Goal: Find specific page/section: Find specific page/section

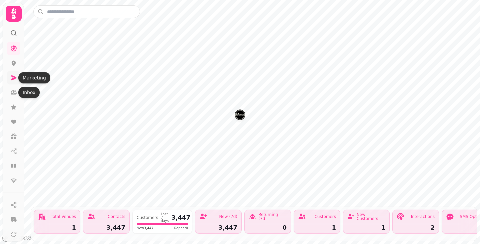
click at [13, 79] on icon at bounding box center [13, 77] width 5 height 5
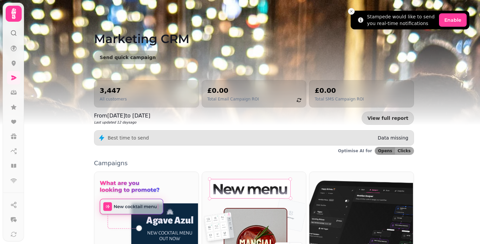
click at [350, 10] on icon "Close toast" at bounding box center [351, 11] width 4 height 4
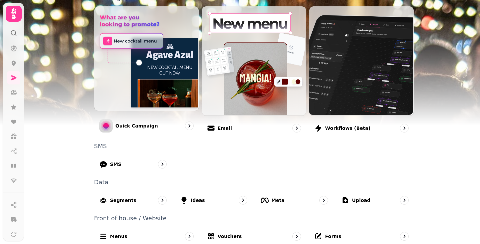
scroll to position [172, 0]
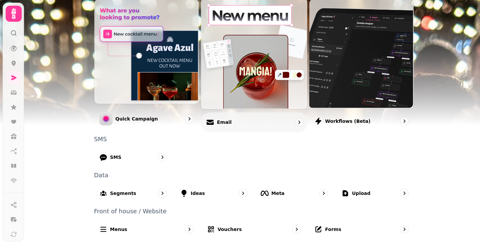
click at [257, 122] on div "Email" at bounding box center [254, 122] width 107 height 20
